Goal: Transaction & Acquisition: Purchase product/service

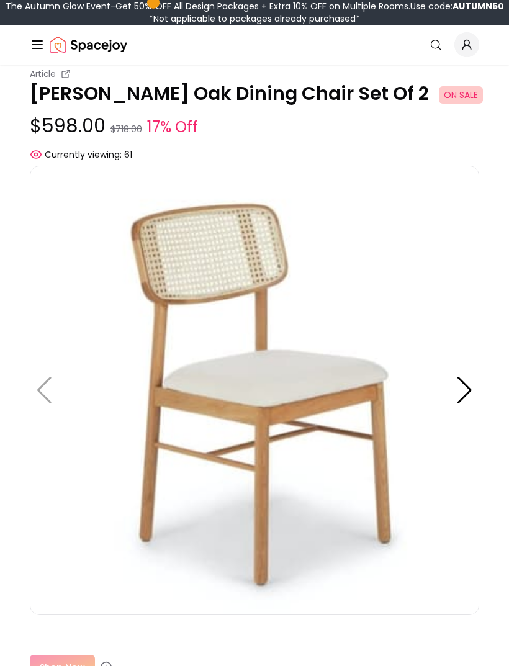
scroll to position [55, 0]
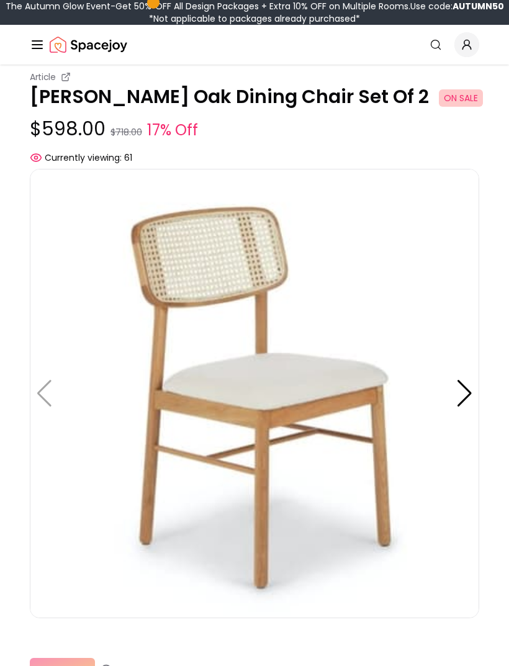
click at [465, 380] on div at bounding box center [464, 393] width 17 height 27
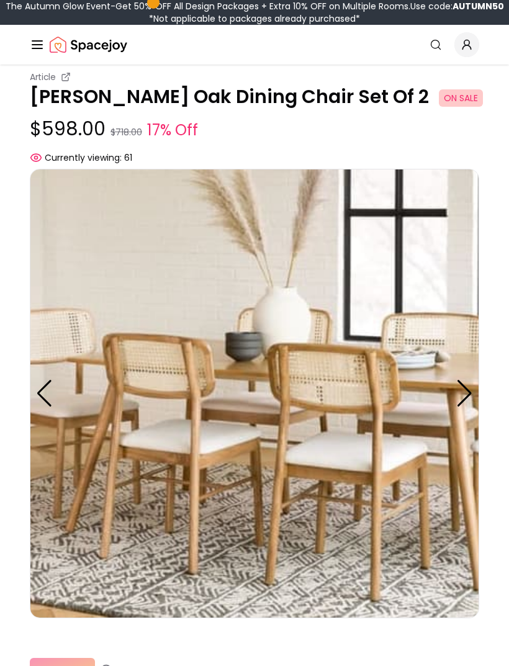
click at [463, 381] on div at bounding box center [464, 393] width 17 height 27
click at [465, 380] on div at bounding box center [464, 393] width 17 height 27
click at [50, 380] on div at bounding box center [44, 393] width 17 height 27
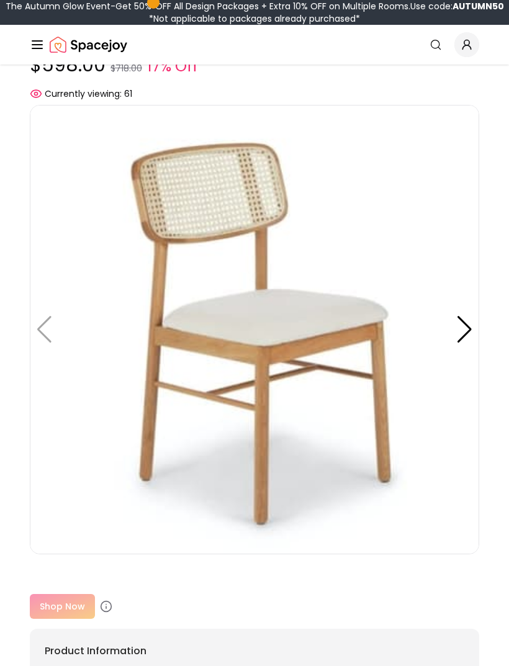
scroll to position [117, 0]
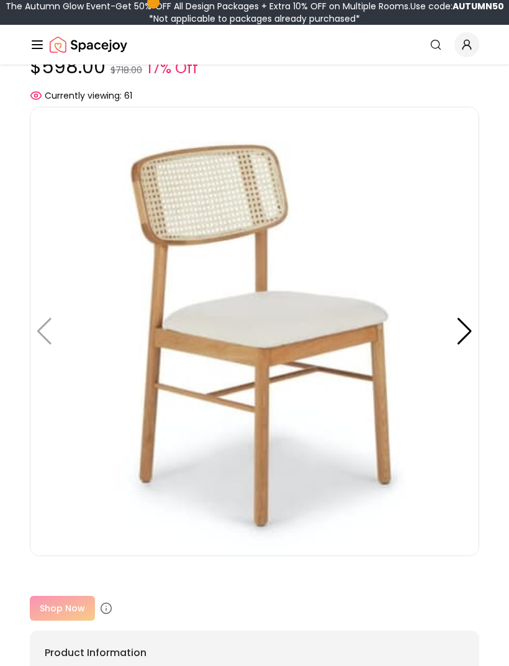
click at [471, 318] on div at bounding box center [464, 331] width 17 height 27
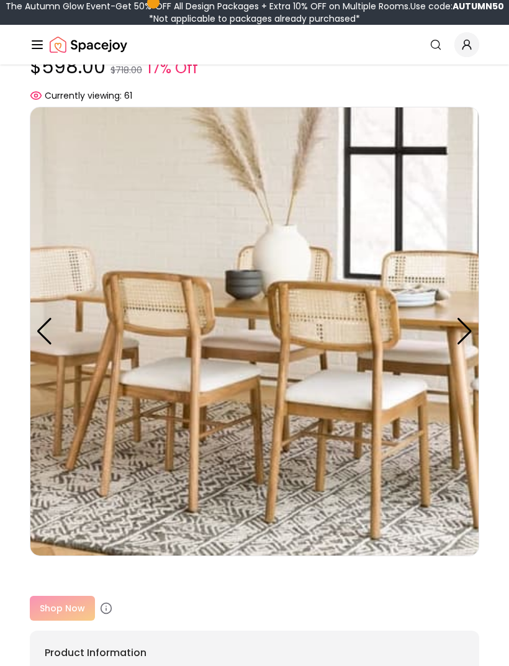
click at [456, 318] on div at bounding box center [464, 331] width 17 height 27
click at [460, 321] on div at bounding box center [464, 331] width 17 height 27
click at [463, 318] on div at bounding box center [464, 331] width 17 height 27
click at [43, 318] on div at bounding box center [44, 331] width 17 height 27
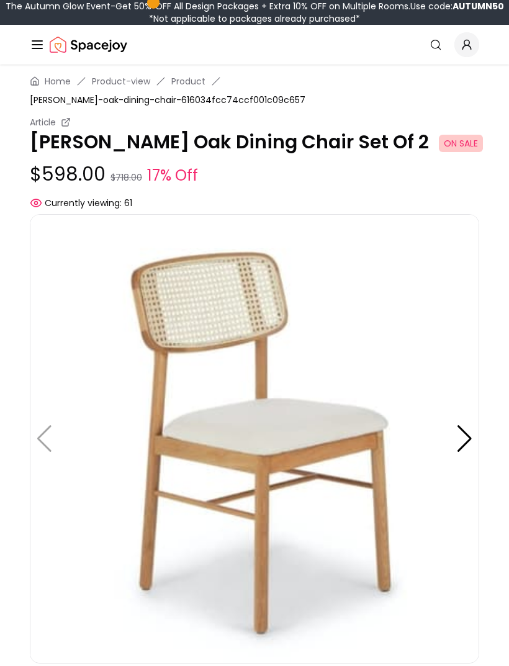
scroll to position [0, 0]
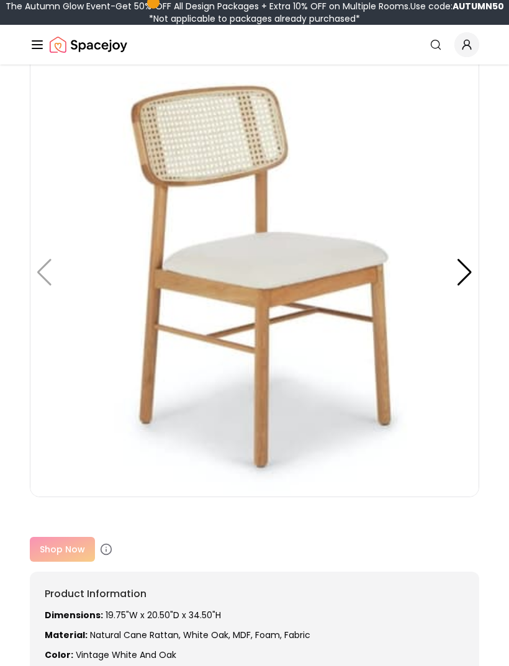
click at [104, 543] on icon at bounding box center [106, 549] width 12 height 12
click at [107, 543] on icon at bounding box center [106, 549] width 12 height 12
click at [63, 537] on div "Shop Now" at bounding box center [254, 549] width 449 height 25
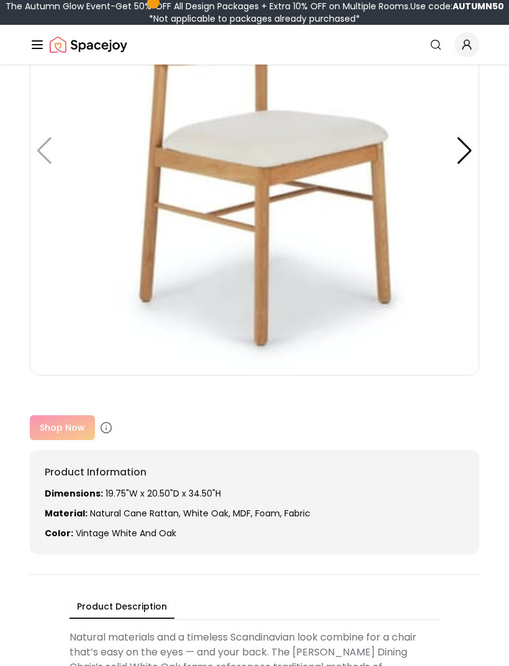
scroll to position [300, 0]
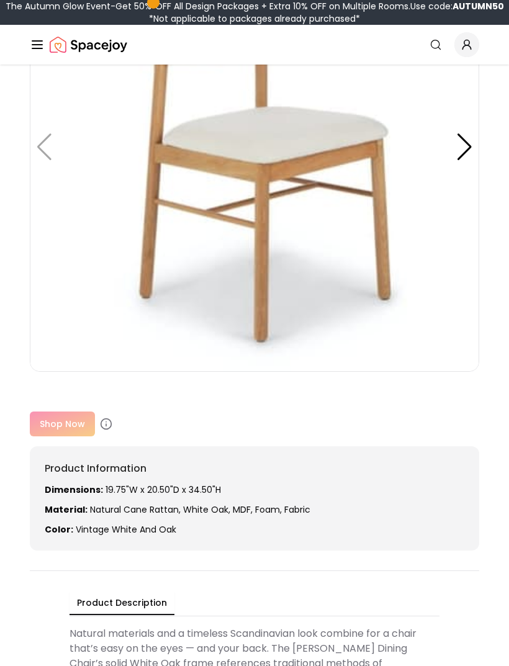
click at [60, 412] on div "Shop Now" at bounding box center [254, 424] width 449 height 25
click at [67, 412] on div "Shop Now" at bounding box center [254, 424] width 449 height 25
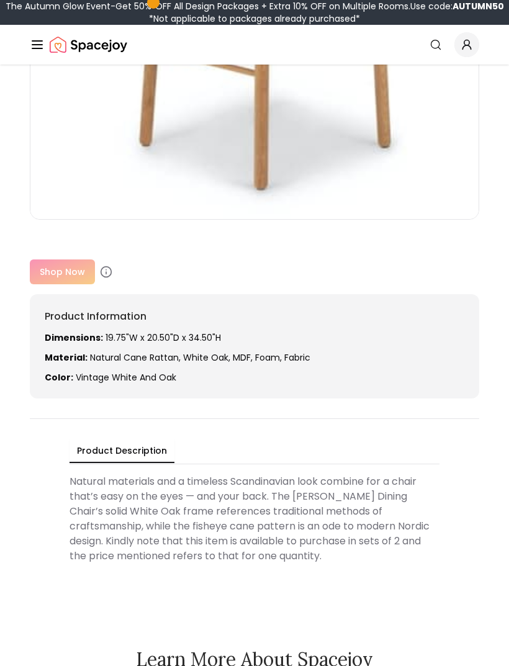
scroll to position [453, 0]
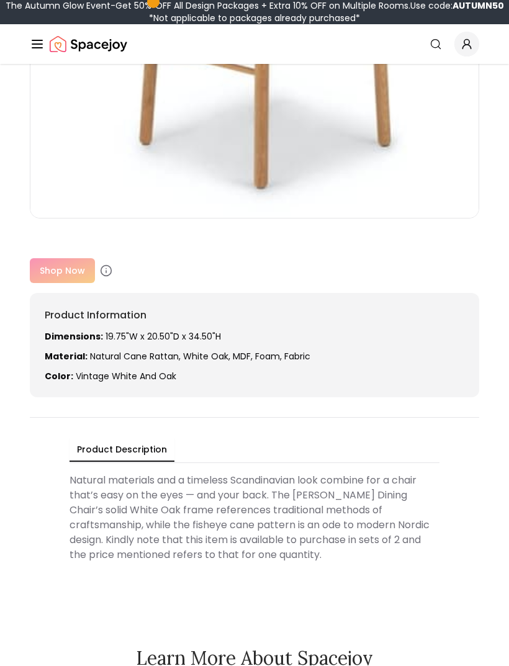
click at [60, 259] on div "Shop Now" at bounding box center [254, 271] width 449 height 25
click at [64, 259] on div "Shop Now" at bounding box center [254, 271] width 449 height 25
click at [102, 265] on icon at bounding box center [106, 271] width 12 height 12
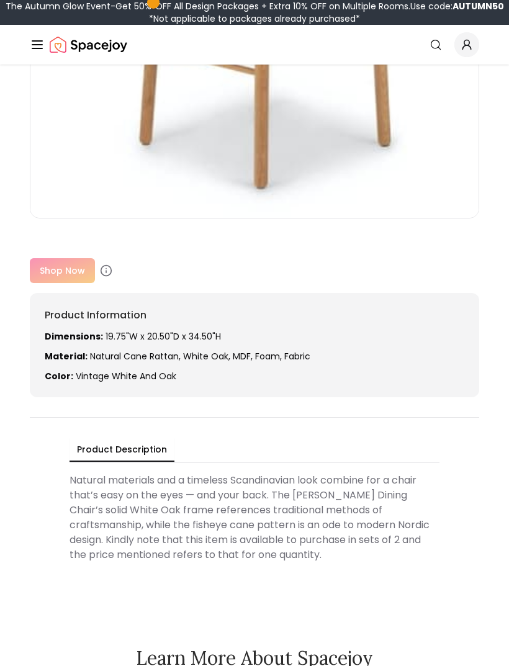
click at [66, 261] on div "Shop Now" at bounding box center [254, 270] width 449 height 25
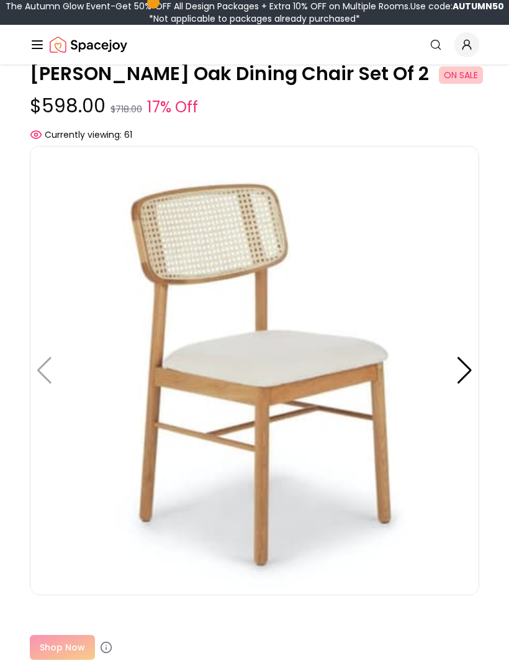
scroll to position [0, 0]
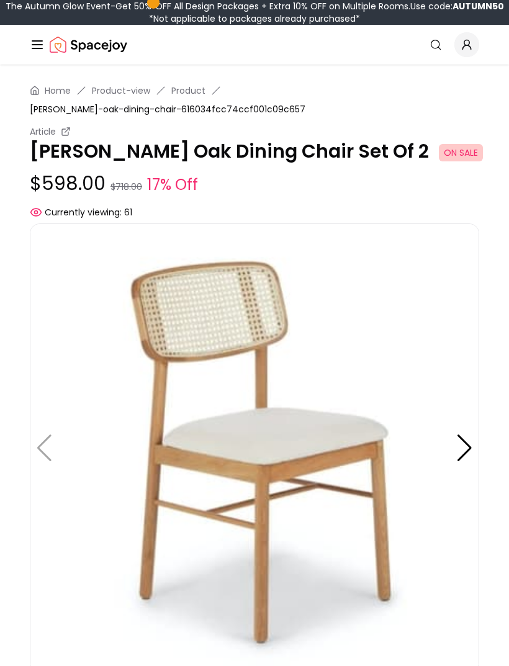
click at [305, 103] on span "[PERSON_NAME]-oak-dining-chair-616034fcc74ccf001c09c657" at bounding box center [167, 109] width 275 height 12
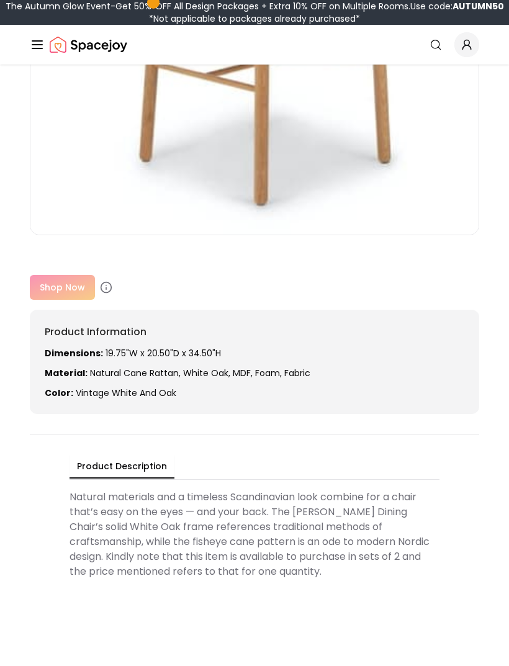
scroll to position [441, 0]
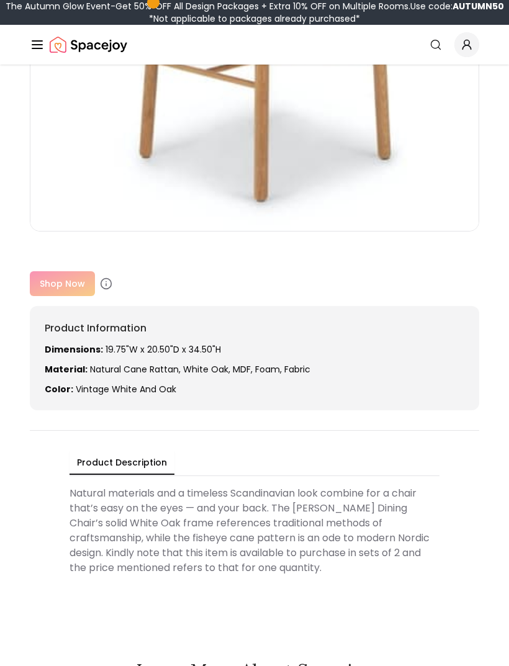
click at [68, 271] on div "Shop Now" at bounding box center [254, 283] width 449 height 25
click at [67, 271] on div "Shop Now" at bounding box center [254, 283] width 449 height 25
click at [74, 271] on div "Shop Now" at bounding box center [254, 283] width 449 height 25
click at [108, 277] on icon at bounding box center [106, 283] width 12 height 12
click at [107, 277] on icon at bounding box center [106, 283] width 12 height 12
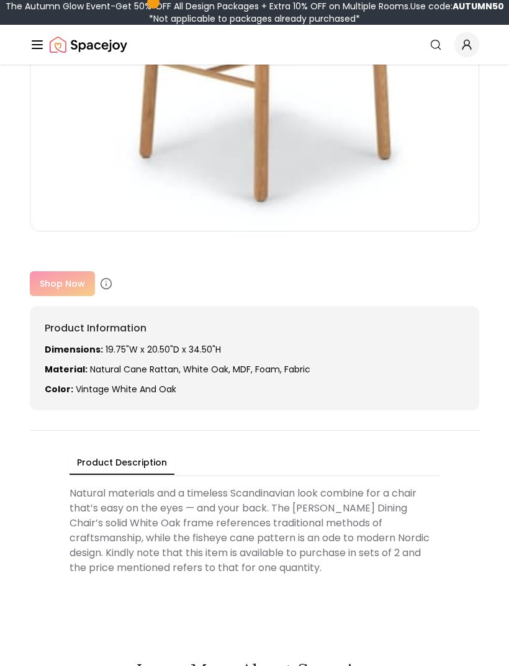
click at [105, 277] on icon at bounding box center [106, 283] width 12 height 12
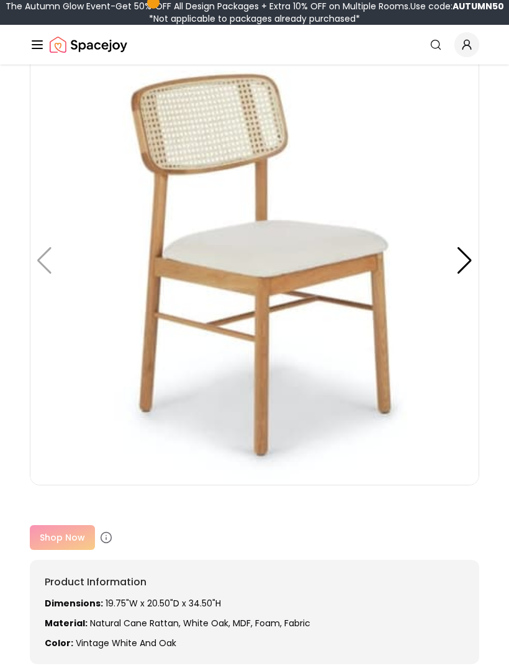
scroll to position [205, 0]
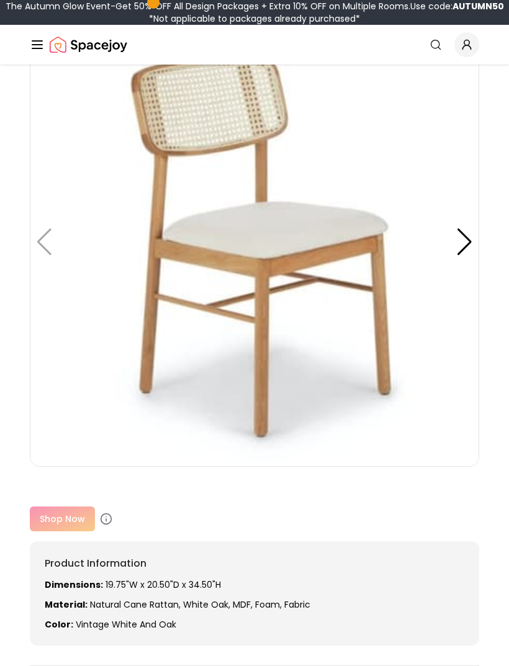
click at [68, 507] on div "Shop Now" at bounding box center [254, 519] width 449 height 25
click at [71, 507] on div "Shop Now" at bounding box center [254, 519] width 449 height 25
click at [49, 228] on img at bounding box center [254, 242] width 449 height 449
click at [462, 228] on div at bounding box center [464, 241] width 17 height 27
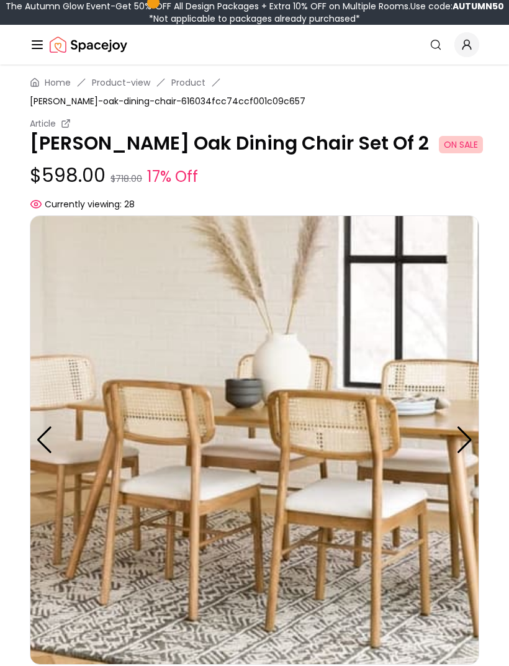
scroll to position [0, 0]
